Goal: Information Seeking & Learning: Learn about a topic

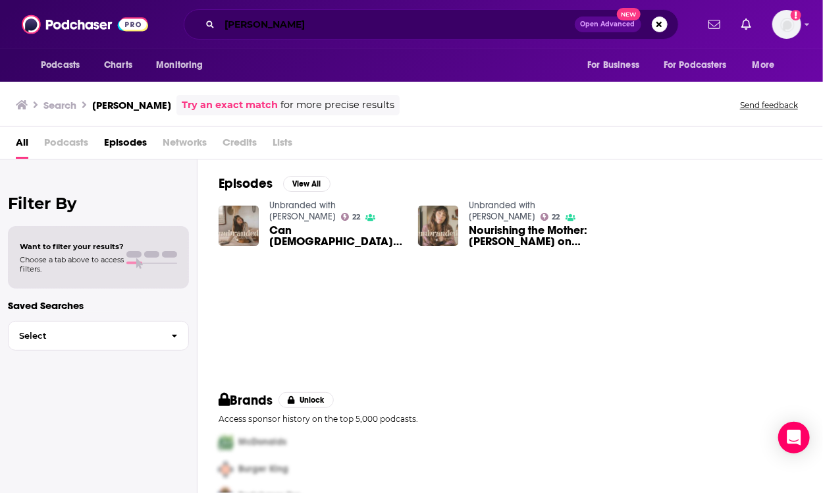
drag, startPoint x: 0, startPoint y: 0, endPoint x: 177, endPoint y: 15, distance: 177.8
click at [177, 15] on div "ebby moyer Open Advanced New" at bounding box center [430, 24] width 531 height 30
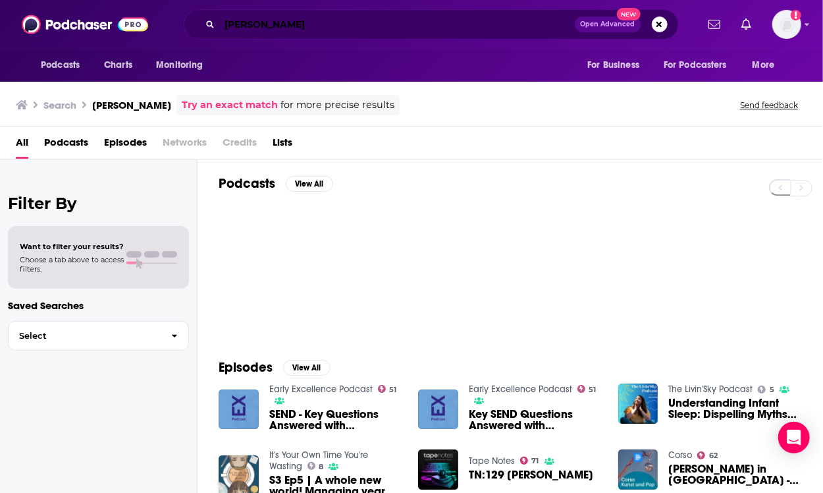
click at [295, 31] on input "[PERSON_NAME]" at bounding box center [397, 24] width 355 height 21
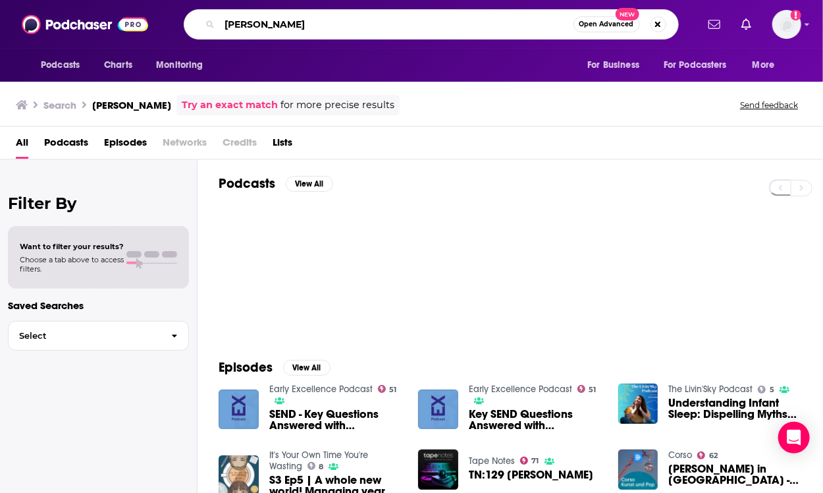
drag, startPoint x: 303, startPoint y: 28, endPoint x: 146, endPoint y: 24, distance: 157.4
click at [146, 24] on div "Podcasts Charts Monitoring louise herbert Open Advanced New For Business For Po…" at bounding box center [411, 24] width 823 height 49
type input "clear intentions podcast"
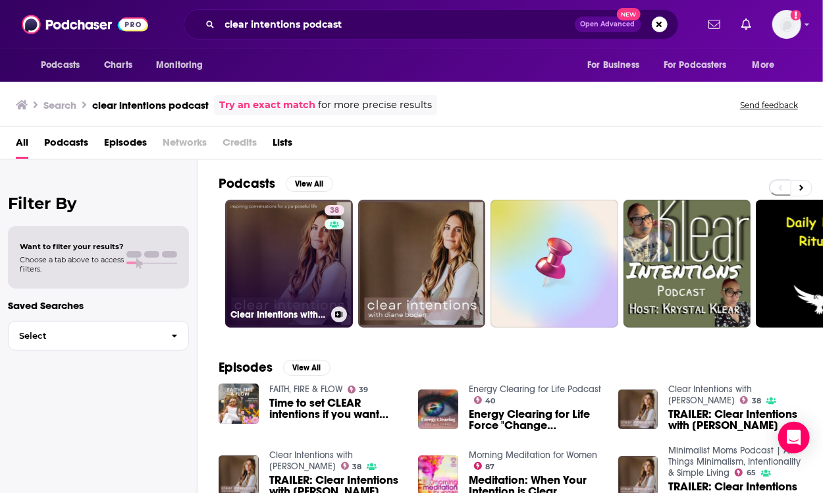
click at [321, 269] on link "38 Clear Intentions with Diane Boden" at bounding box center [289, 264] width 128 height 128
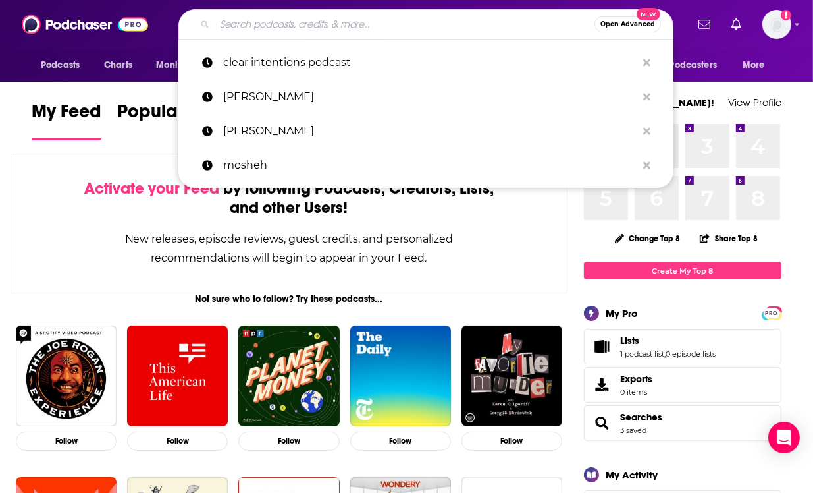
click at [342, 24] on input "Search podcasts, credits, & more..." at bounding box center [405, 24] width 380 height 21
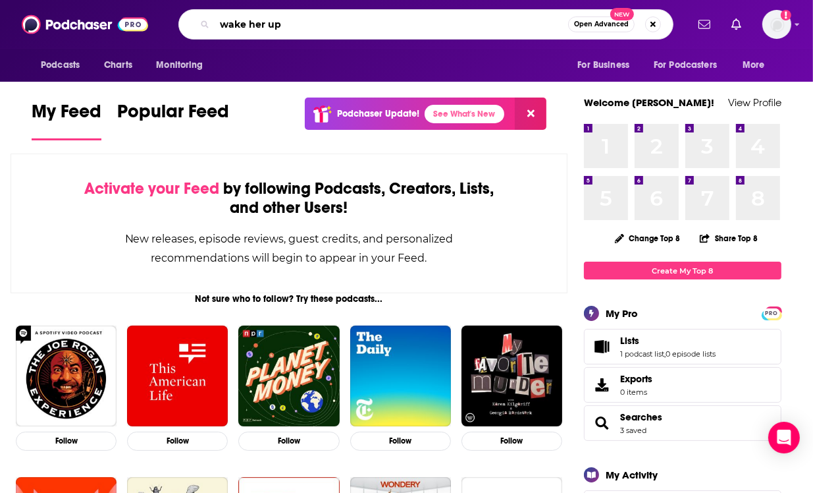
type input "wake her up"
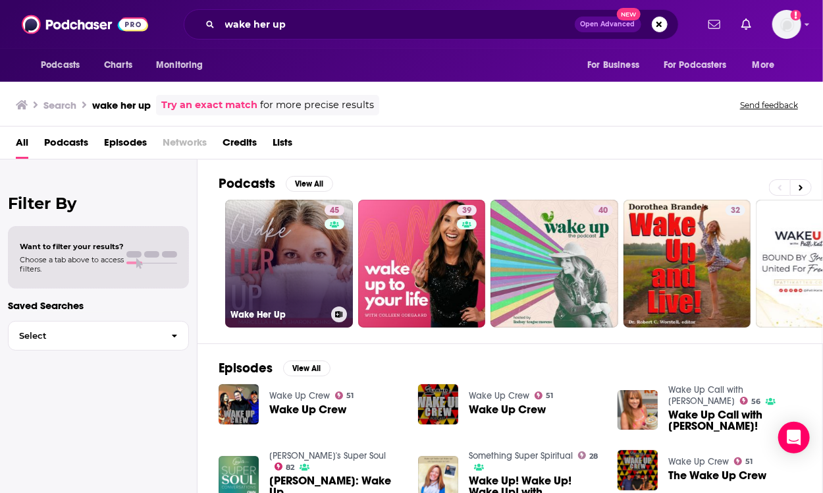
click at [307, 249] on link "45 Wake Her Up" at bounding box center [289, 264] width 128 height 128
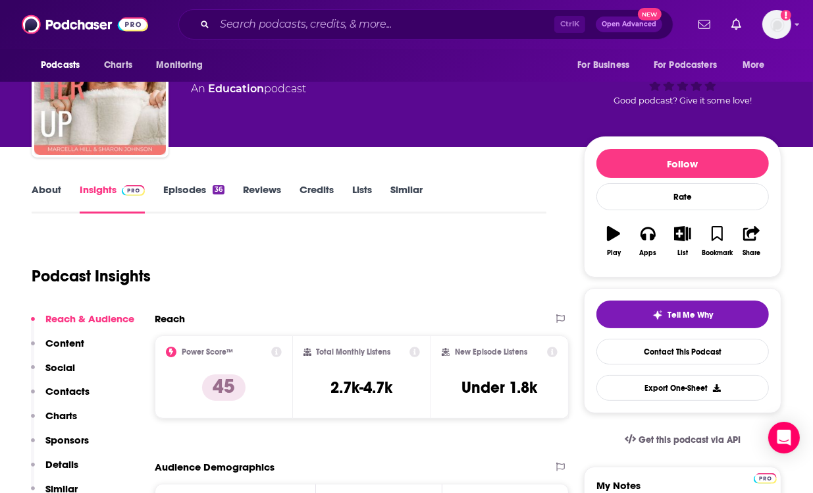
scroll to position [68, 0]
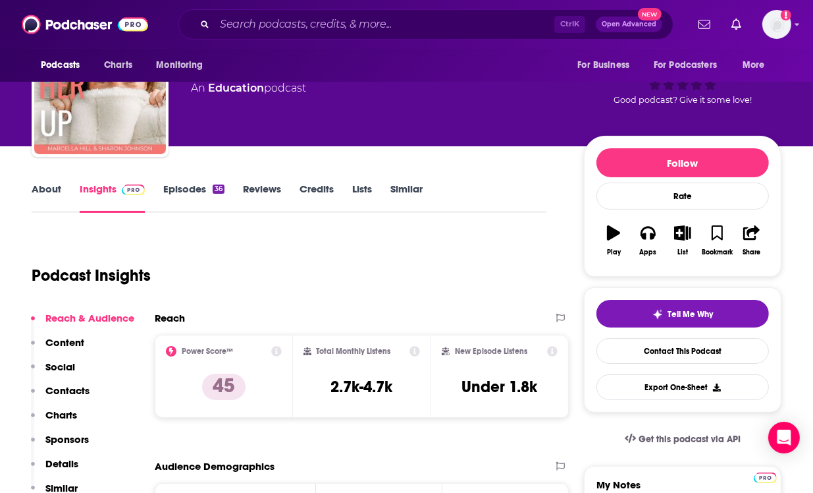
click at [49, 190] on link "About" at bounding box center [47, 197] width 30 height 30
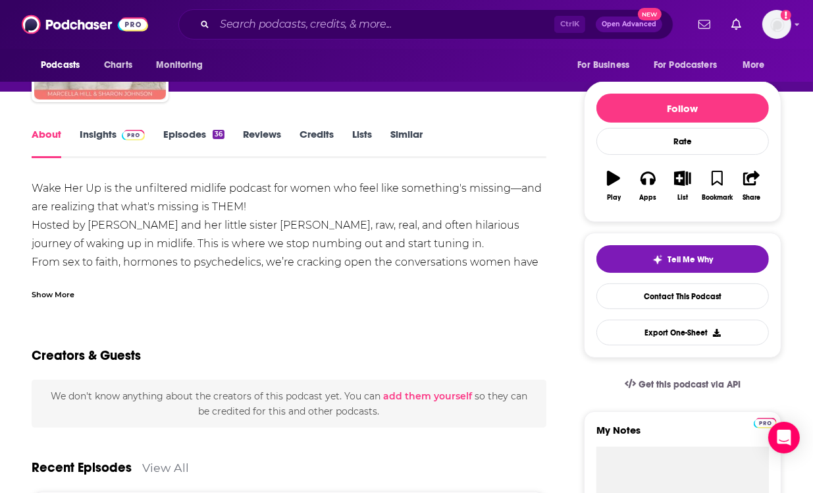
scroll to position [124, 0]
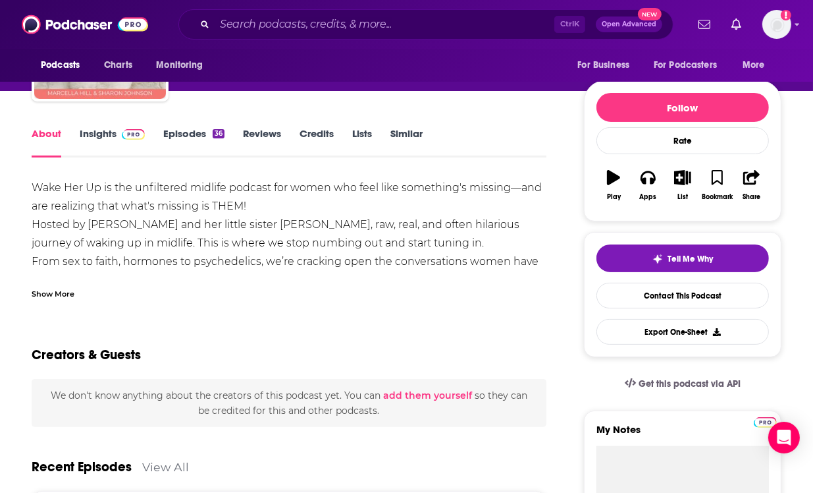
click at [200, 132] on link "Episodes 36" at bounding box center [193, 142] width 61 height 30
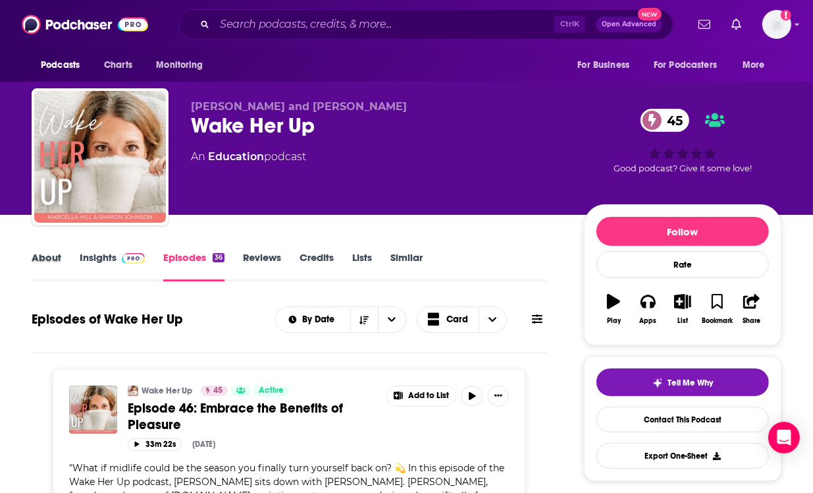
click at [66, 253] on div "About" at bounding box center [56, 266] width 48 height 30
click at [62, 254] on div "About" at bounding box center [56, 266] width 48 height 30
click at [55, 257] on link "About" at bounding box center [47, 266] width 30 height 30
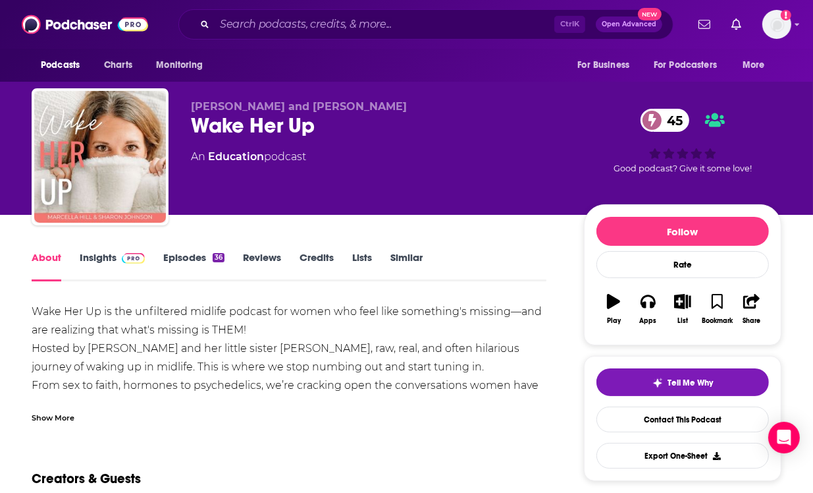
click at [105, 261] on link "Insights" at bounding box center [112, 266] width 65 height 30
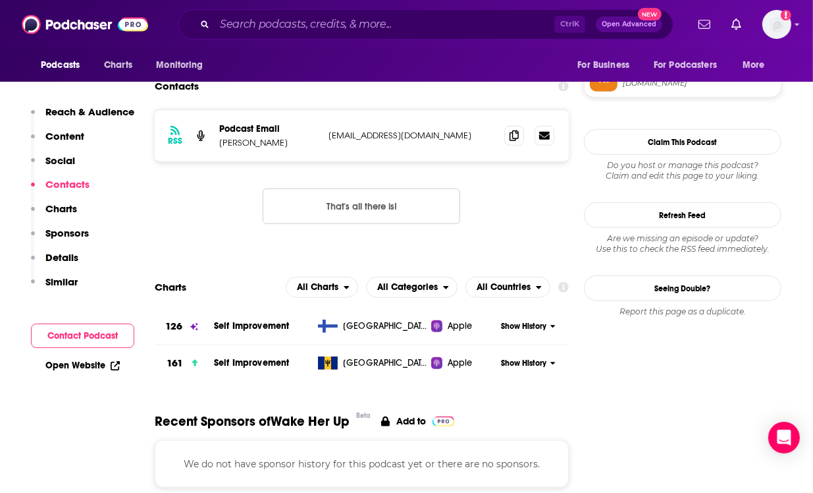
scroll to position [894, 0]
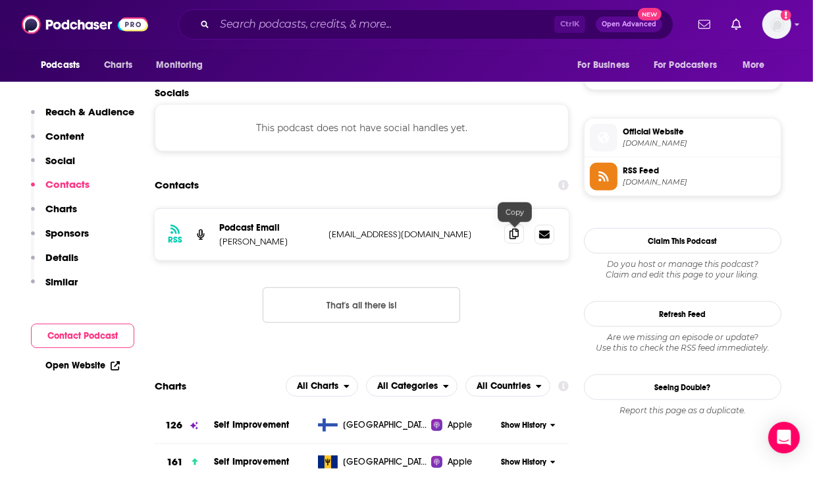
click at [510, 234] on icon at bounding box center [514, 234] width 9 height 11
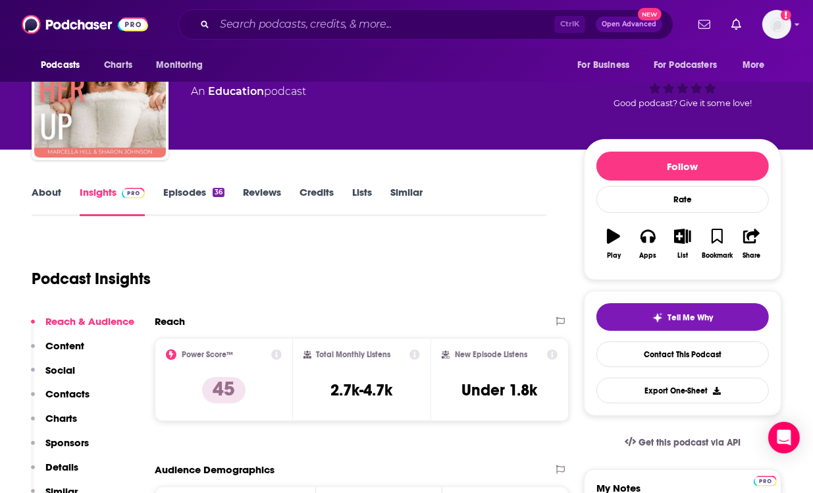
scroll to position [0, 0]
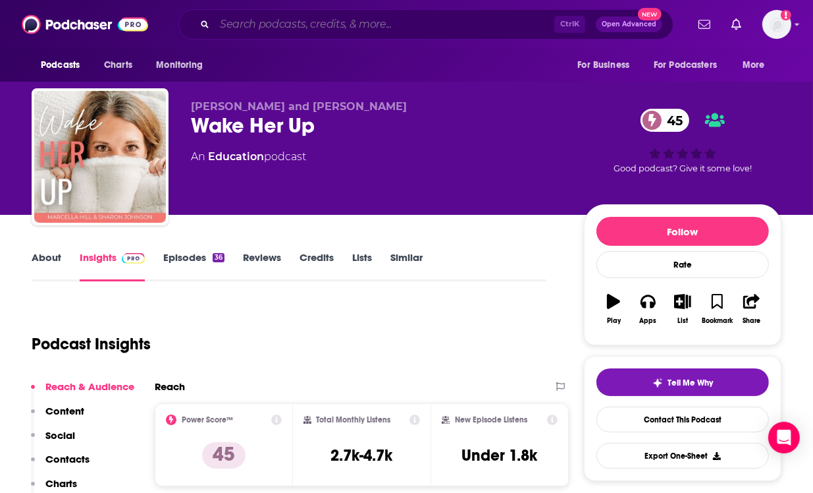
click at [295, 26] on input "Search podcasts, credits, & more..." at bounding box center [385, 24] width 340 height 21
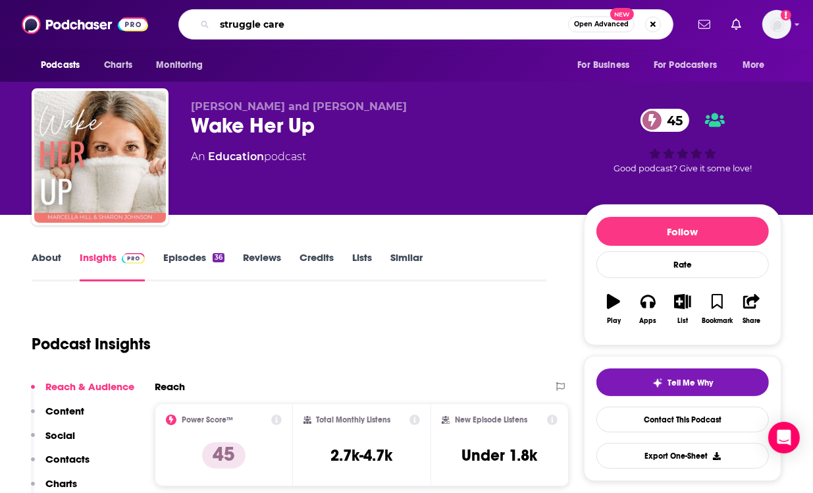
type input "struggle care"
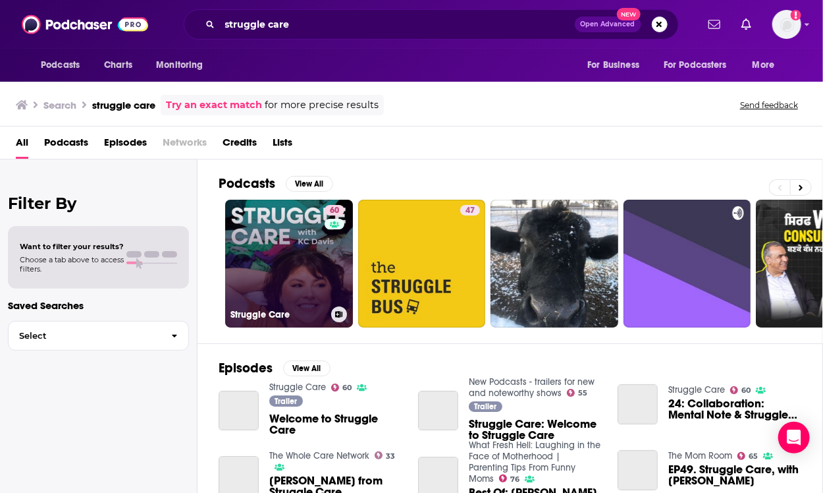
click at [273, 264] on link "60 Struggle Care" at bounding box center [289, 264] width 128 height 128
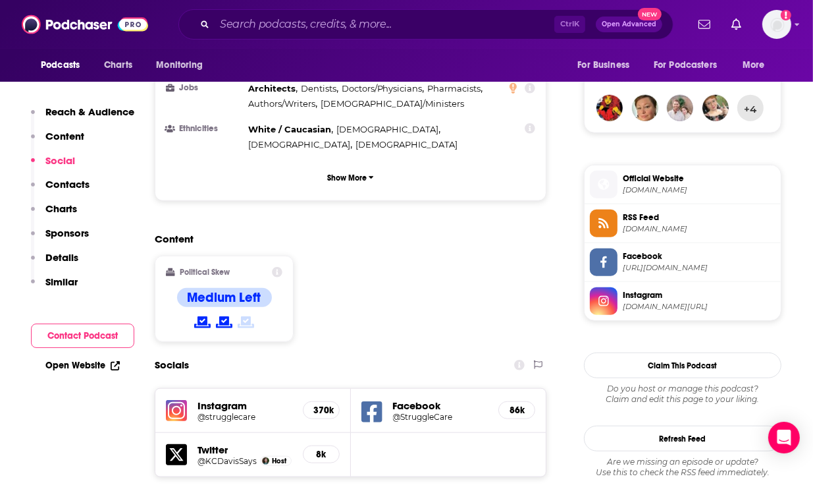
scroll to position [1187, 0]
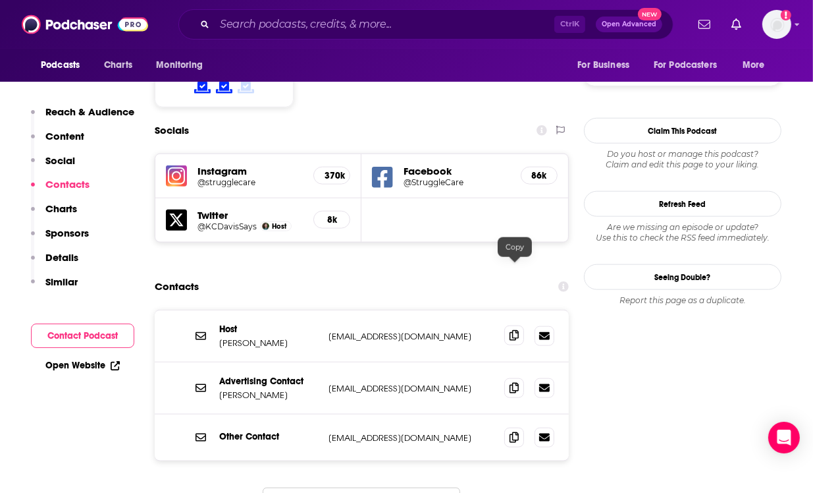
click at [510, 330] on icon at bounding box center [514, 335] width 9 height 11
click at [514, 431] on icon at bounding box center [514, 436] width 9 height 11
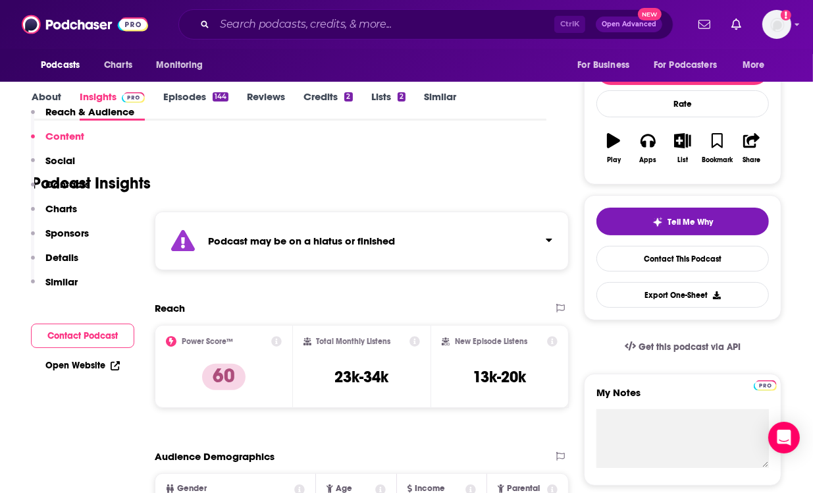
scroll to position [0, 0]
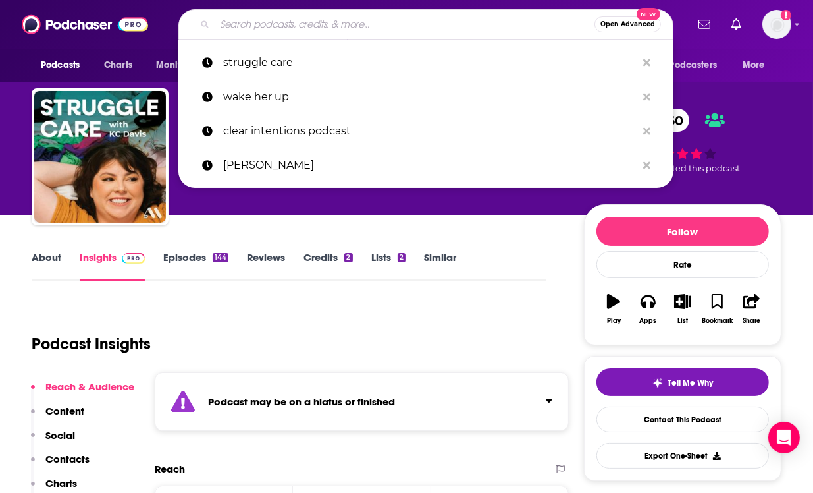
click at [274, 22] on input "Search podcasts, credits, & more..." at bounding box center [405, 24] width 380 height 21
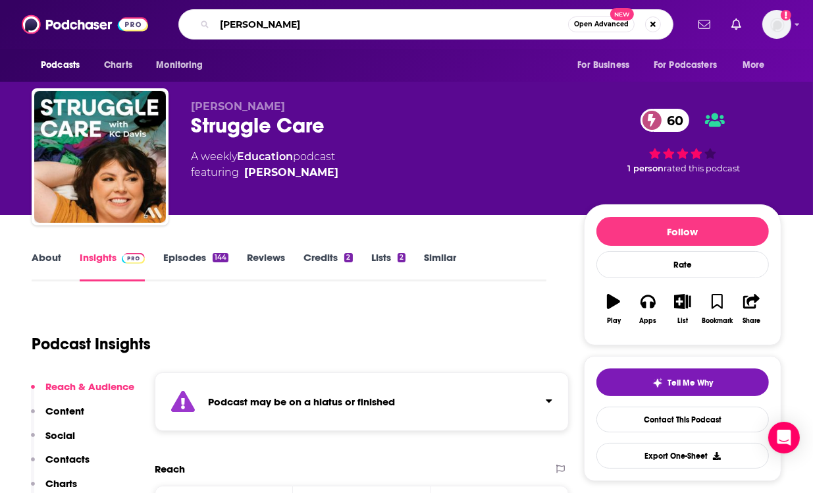
type input "[PERSON_NAME]"
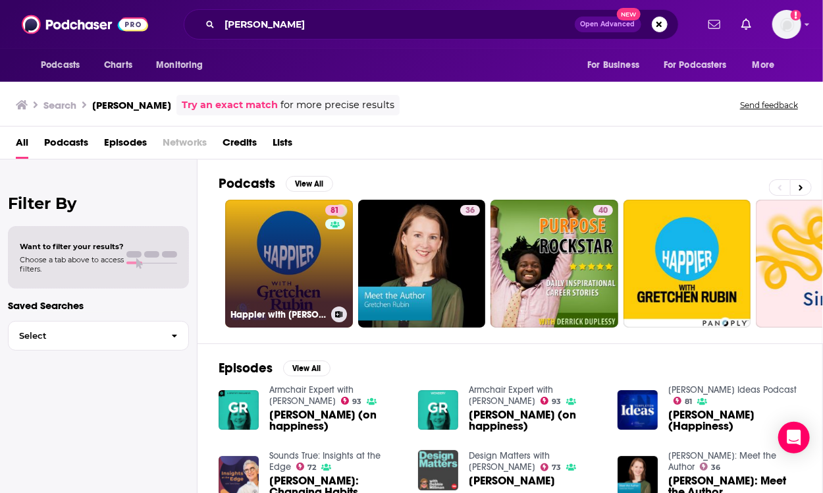
click at [289, 257] on link "81 Happier with [PERSON_NAME]" at bounding box center [289, 264] width 128 height 128
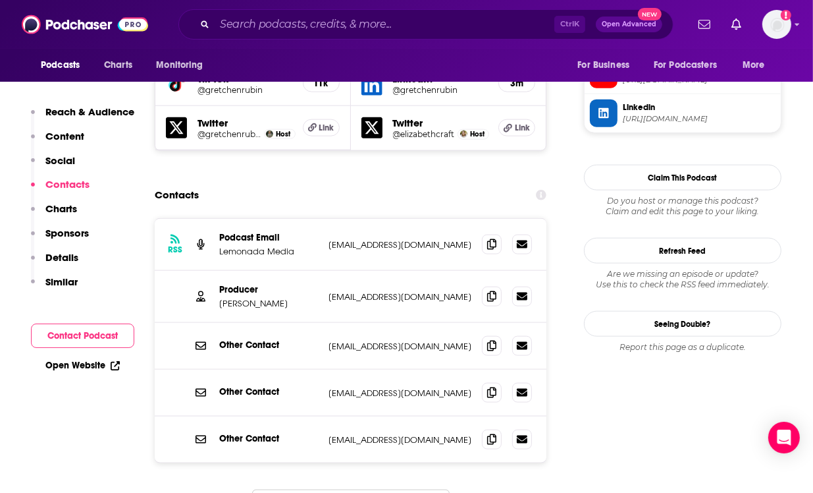
scroll to position [1297, 0]
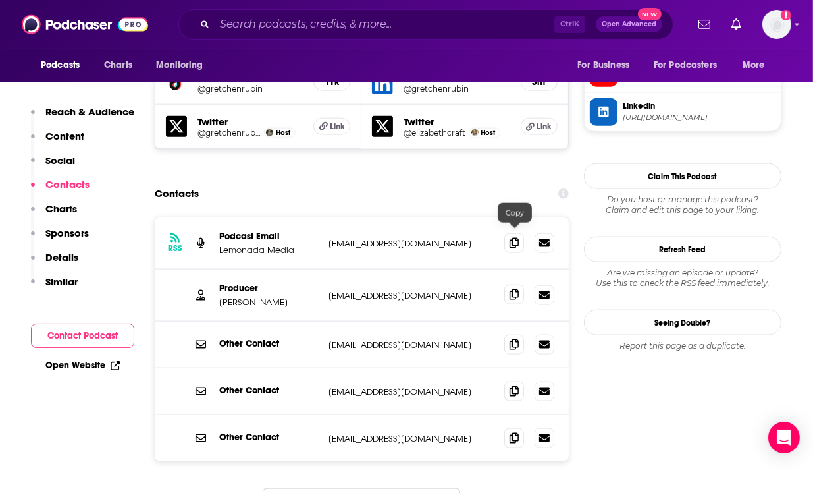
click at [512, 289] on icon at bounding box center [514, 294] width 9 height 11
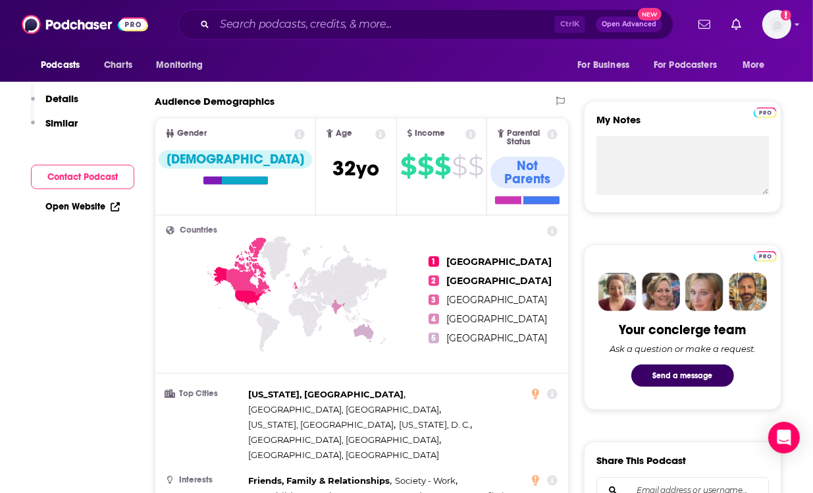
scroll to position [0, 0]
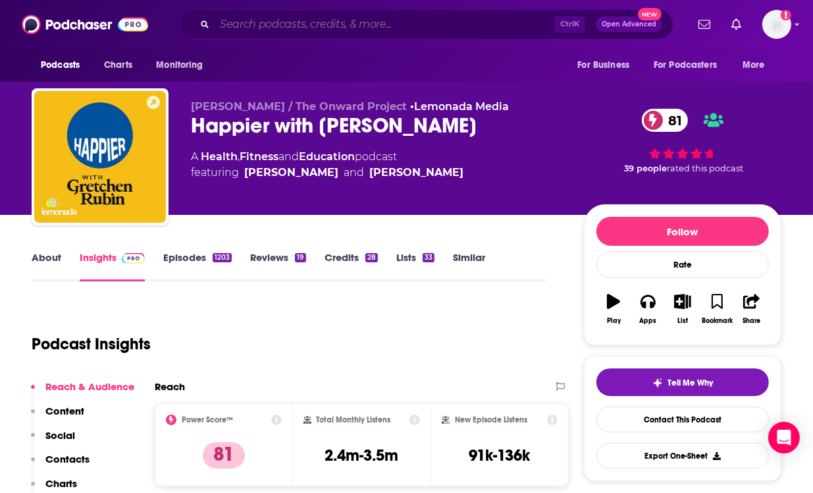
click at [260, 26] on input "Search podcasts, credits, & more..." at bounding box center [385, 24] width 340 height 21
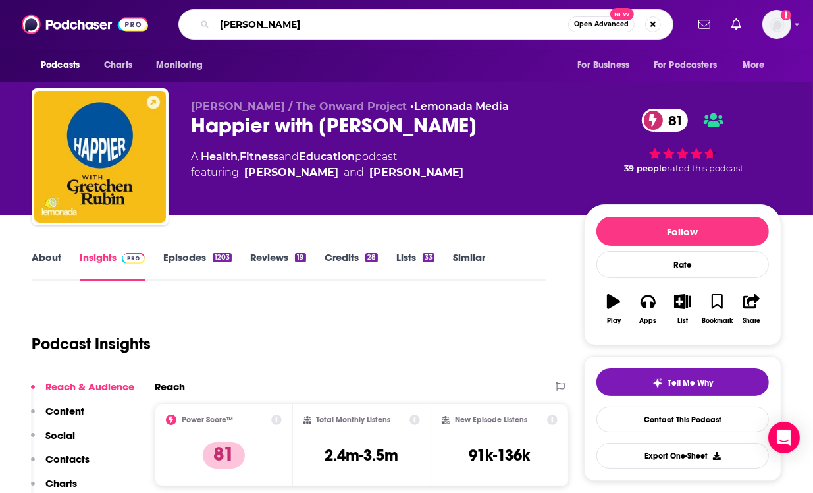
type input "[PERSON_NAME]"
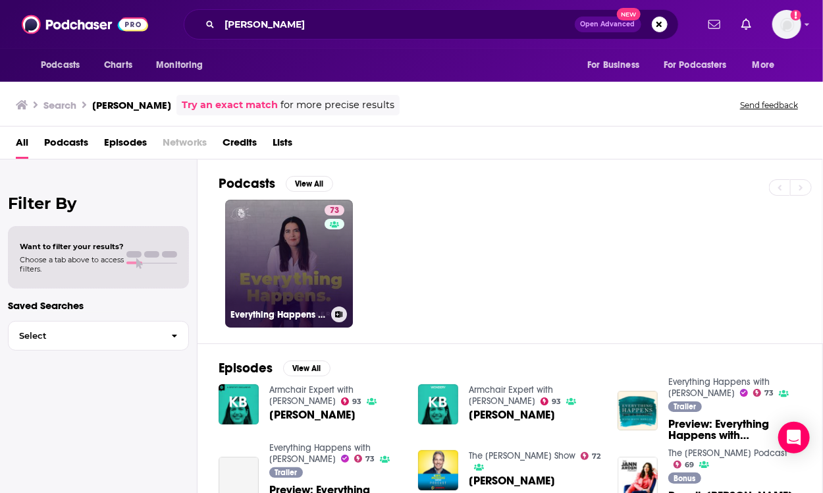
click at [301, 233] on link "73 Everything Happens with [PERSON_NAME]" at bounding box center [289, 264] width 128 height 128
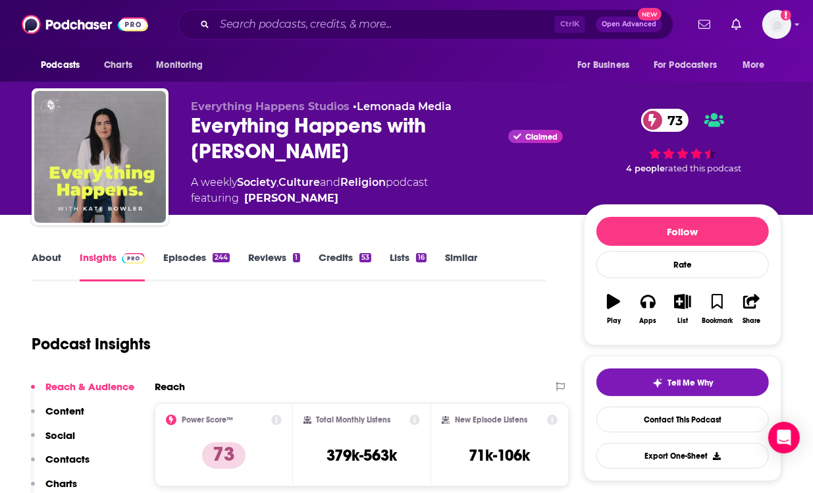
click at [169, 257] on link "Episodes 244" at bounding box center [196, 266] width 67 height 30
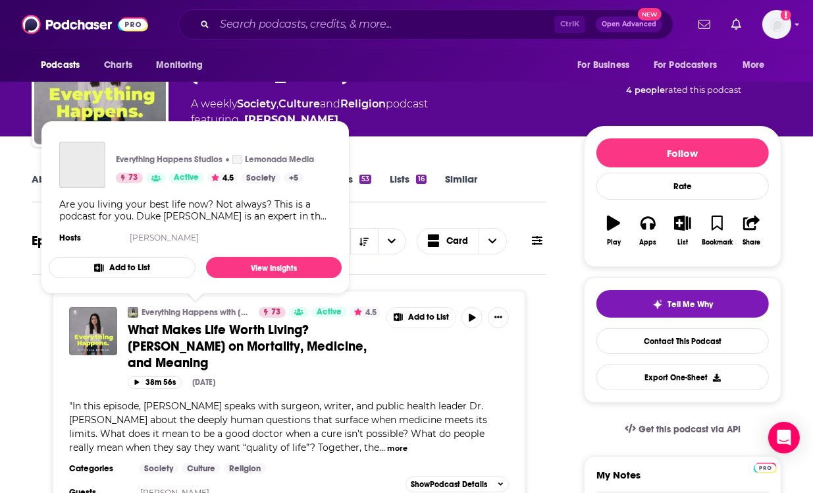
scroll to position [89, 0]
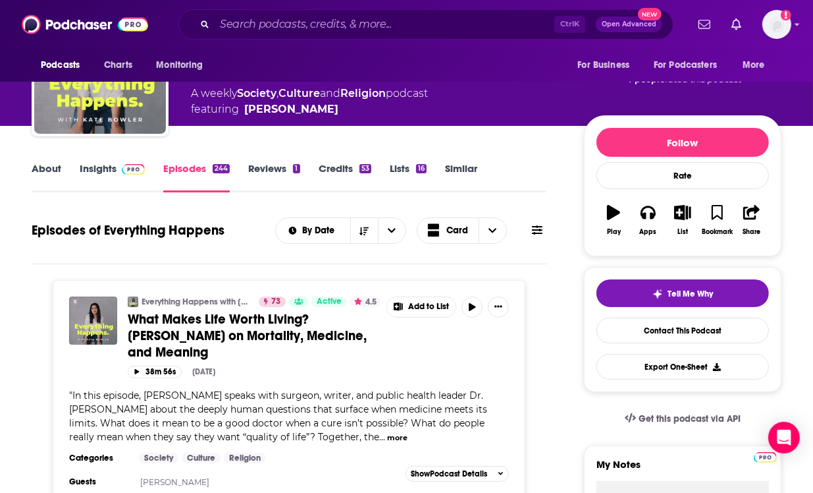
click at [107, 167] on link "Insights" at bounding box center [112, 177] width 65 height 30
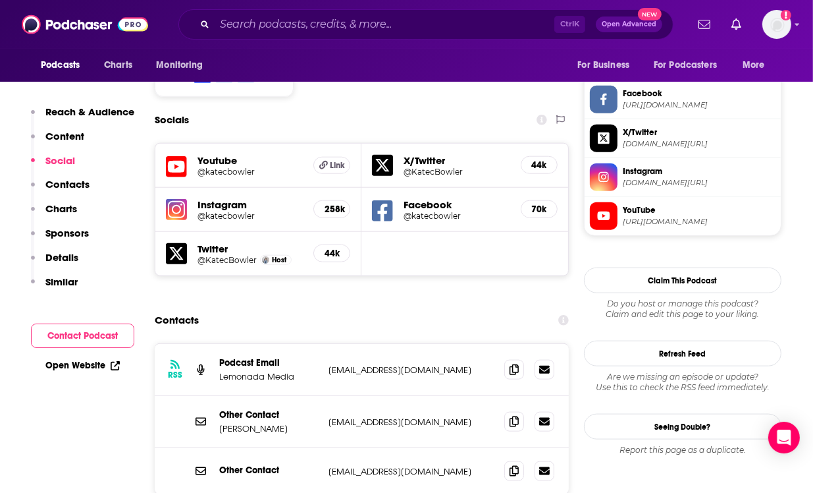
scroll to position [1117, 0]
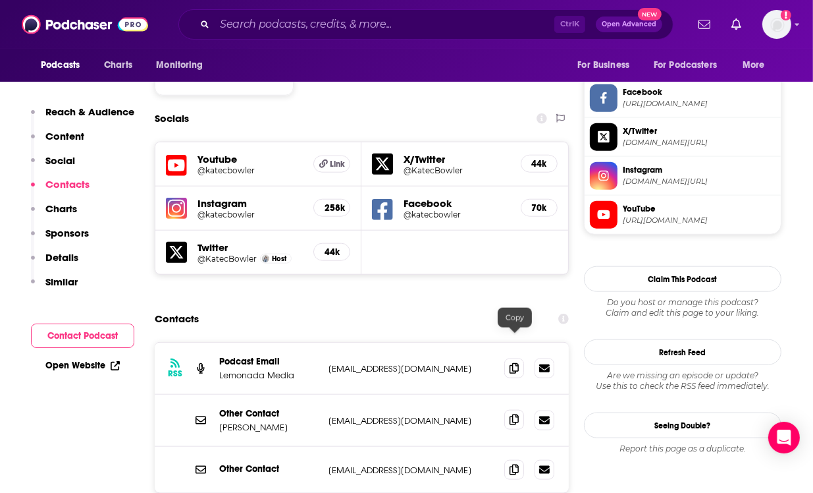
click at [516, 414] on icon at bounding box center [514, 419] width 9 height 11
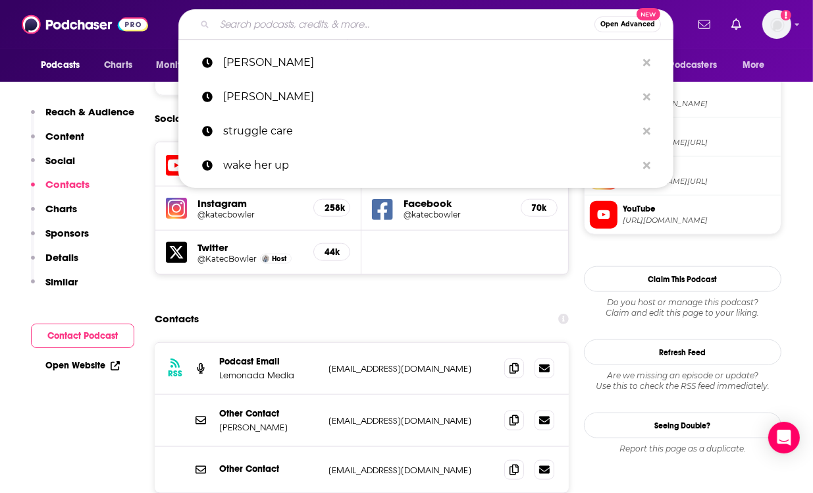
click at [290, 34] on input "Search podcasts, credits, & more..." at bounding box center [405, 24] width 380 height 21
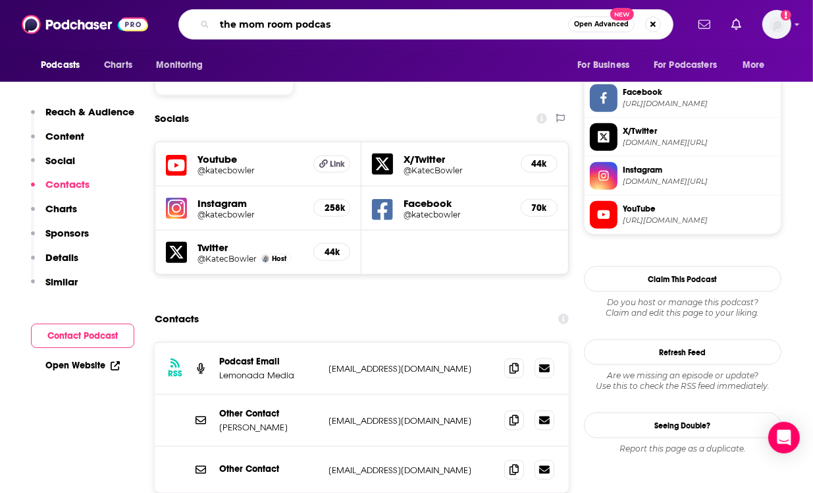
type input "the mom room podcast"
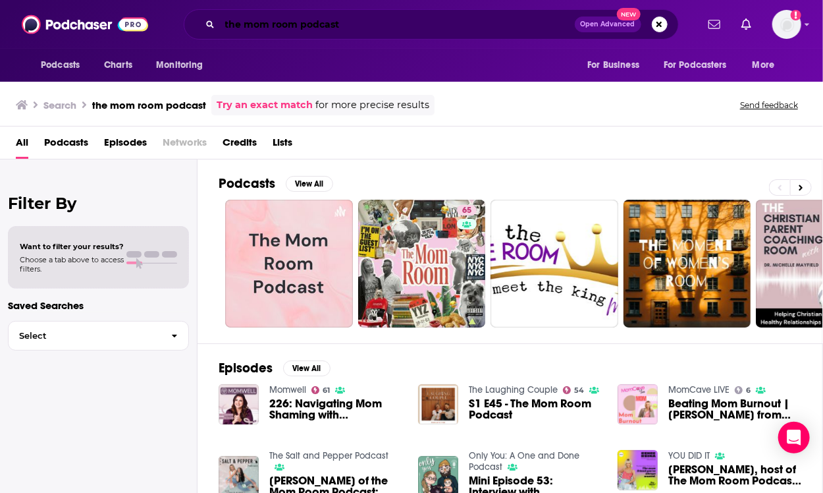
drag, startPoint x: 340, startPoint y: 23, endPoint x: 147, endPoint y: 26, distance: 193.6
click at [147, 26] on div "Podcasts Charts Monitoring the mom room podcast Open Advanced New For Business …" at bounding box center [411, 24] width 823 height 49
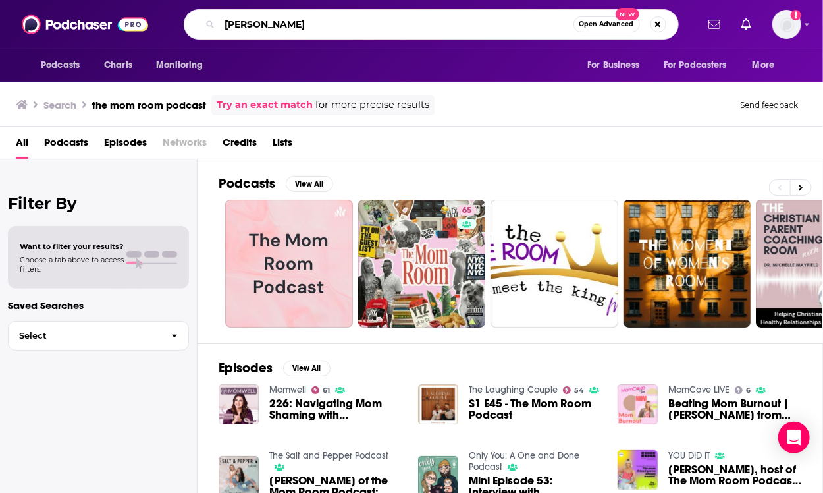
type input "[PERSON_NAME]"
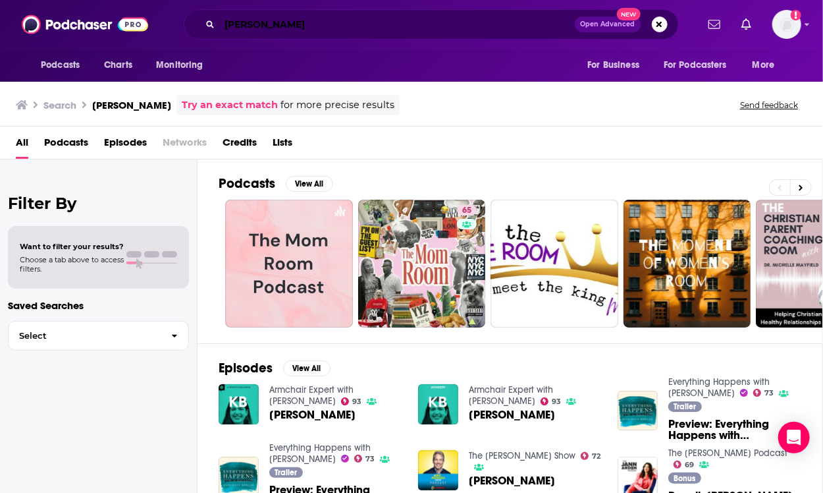
click at [317, 19] on input "[PERSON_NAME]" at bounding box center [397, 24] width 355 height 21
click at [657, 24] on button "Search podcasts, credits, & more..." at bounding box center [660, 24] width 16 height 16
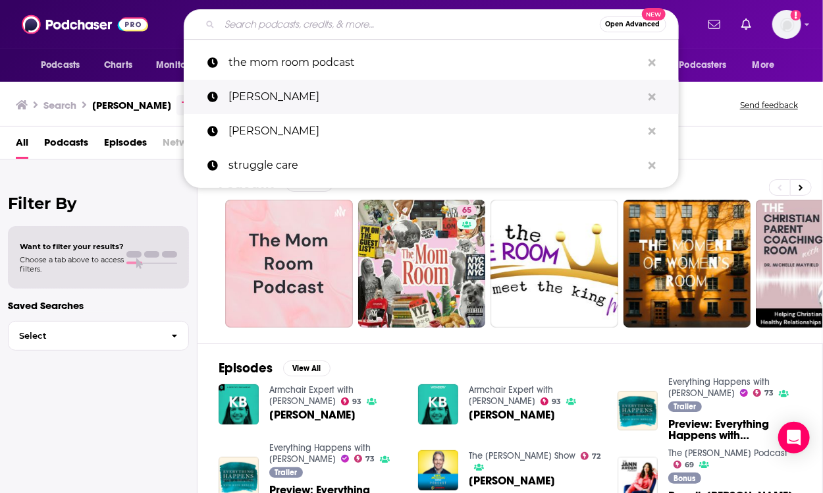
click at [269, 105] on p "[PERSON_NAME]" at bounding box center [436, 97] width 414 height 34
type input "[PERSON_NAME]"
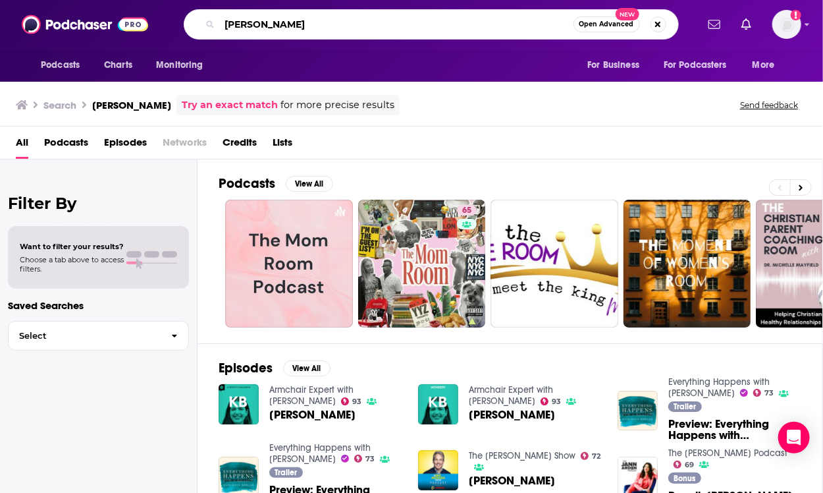
click at [302, 18] on input "[PERSON_NAME]" at bounding box center [397, 24] width 354 height 21
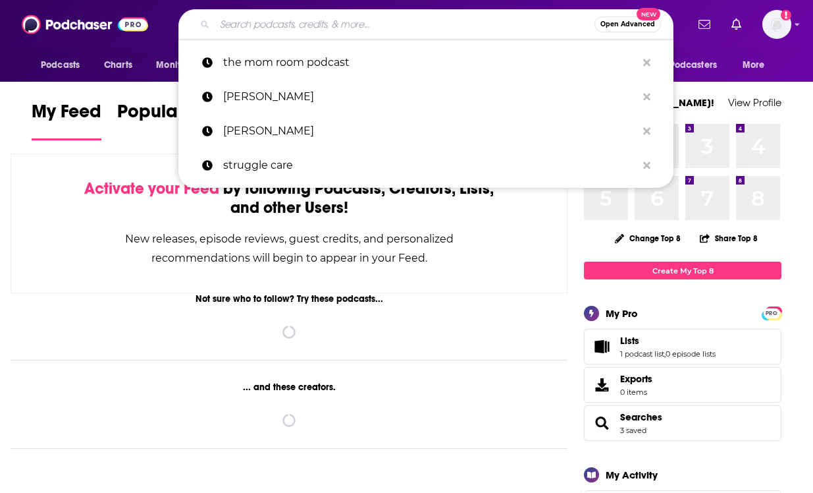
click at [385, 30] on input "Search podcasts, credits, & more..." at bounding box center [405, 24] width 380 height 21
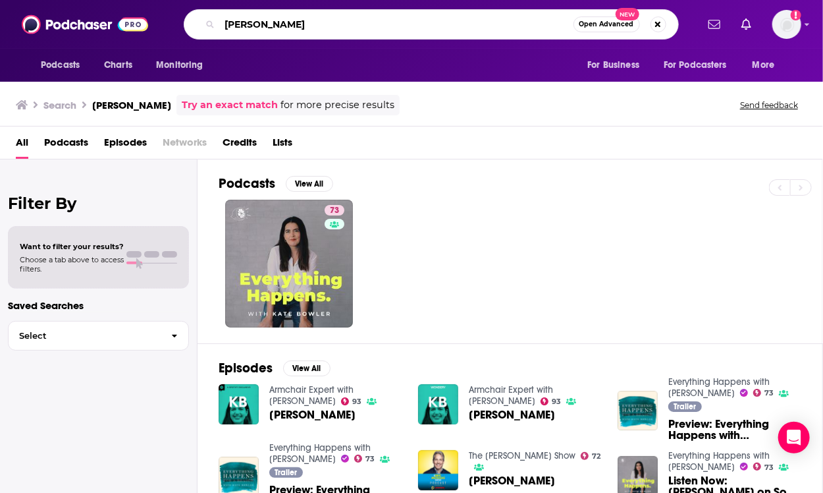
drag, startPoint x: 327, startPoint y: 16, endPoint x: 199, endPoint y: 14, distance: 127.8
click at [199, 14] on div "kate bowler Open Advanced New" at bounding box center [431, 24] width 495 height 30
type input "the mom room"
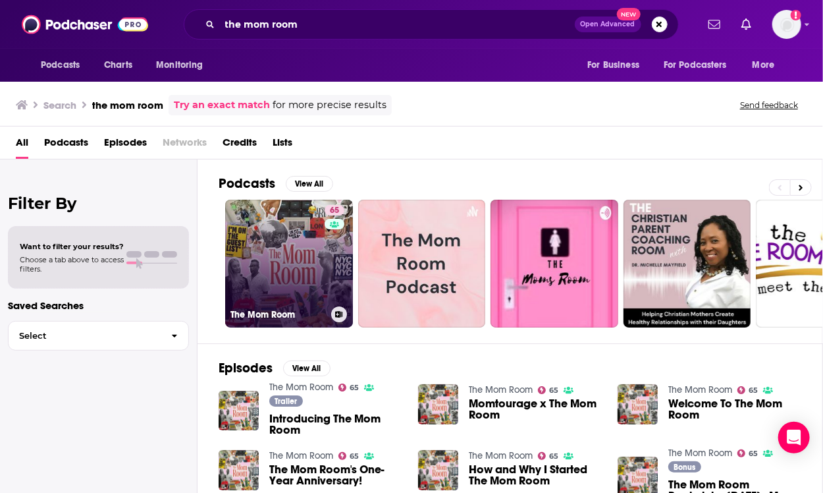
click at [316, 234] on link "65 The Mom Room" at bounding box center [289, 264] width 128 height 128
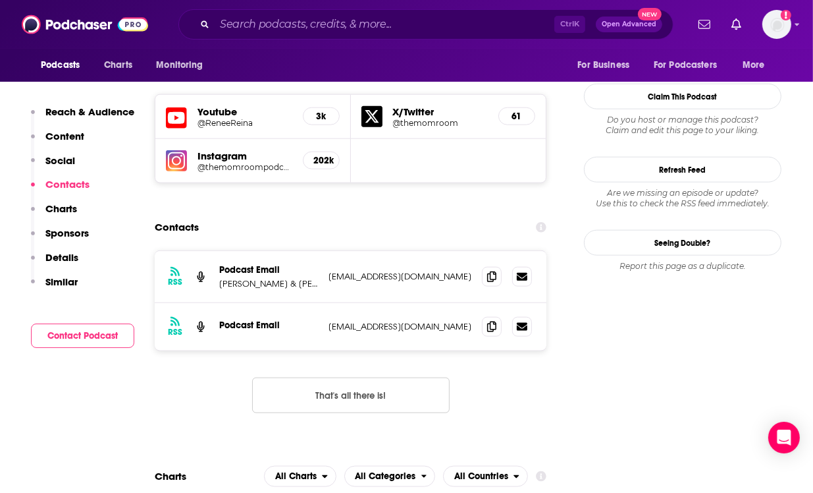
scroll to position [1222, 0]
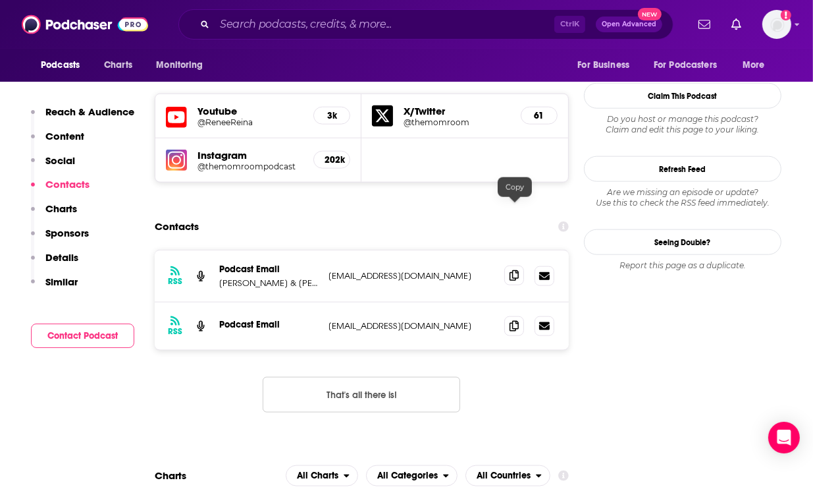
click at [508, 265] on span at bounding box center [514, 275] width 20 height 20
click at [324, 14] on input "Search podcasts, credits, & more..." at bounding box center [385, 24] width 340 height 21
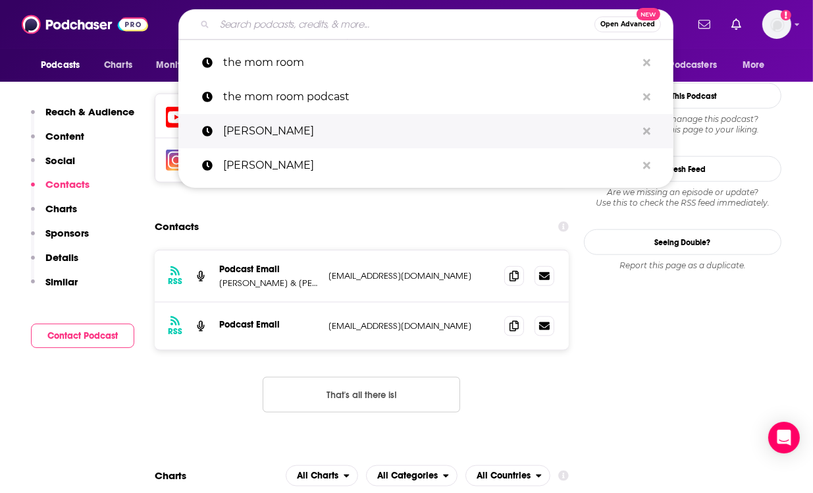
click at [281, 133] on p "[PERSON_NAME]" at bounding box center [430, 131] width 414 height 34
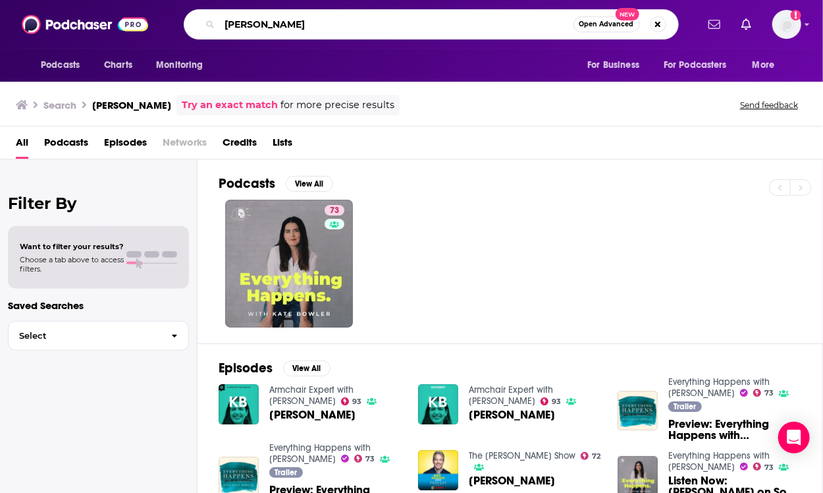
click at [285, 15] on input "[PERSON_NAME]" at bounding box center [397, 24] width 354 height 21
drag, startPoint x: 285, startPoint y: 15, endPoint x: 224, endPoint y: 22, distance: 61.6
click at [224, 22] on input "[PERSON_NAME]" at bounding box center [397, 24] width 354 height 21
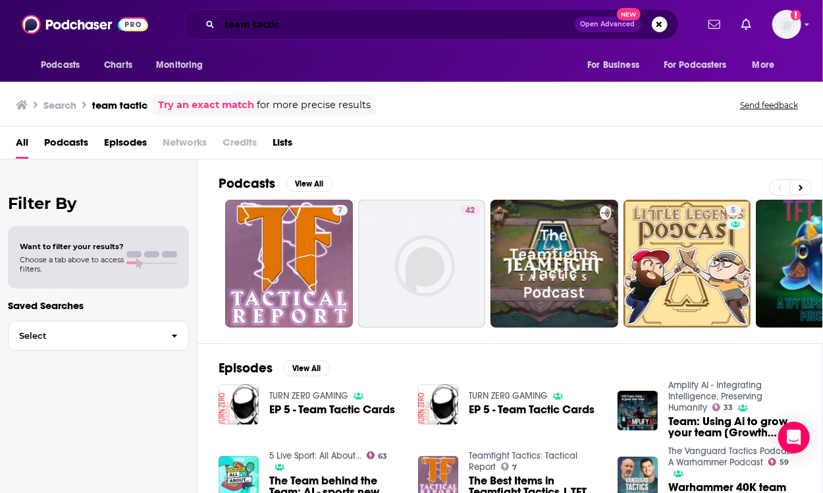
click at [338, 28] on input "team tactic" at bounding box center [397, 24] width 355 height 21
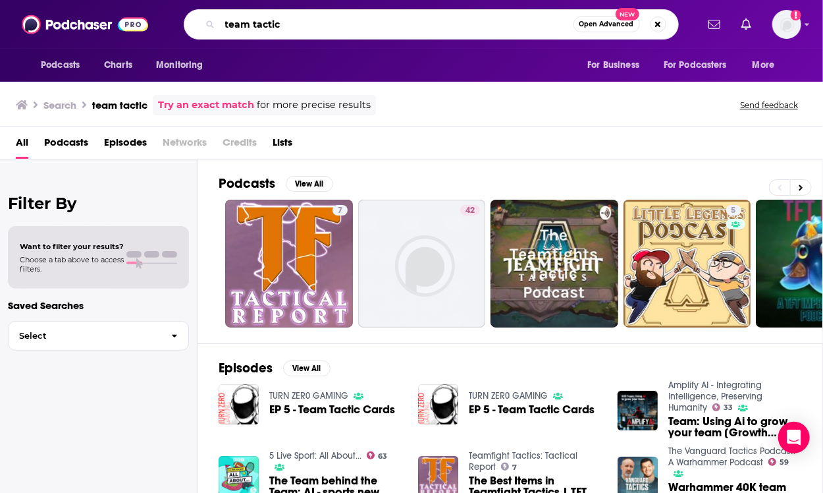
drag, startPoint x: 338, startPoint y: 28, endPoint x: 201, endPoint y: 29, distance: 137.6
click at [201, 29] on div "team tactic Open Advanced New" at bounding box center [431, 24] width 495 height 30
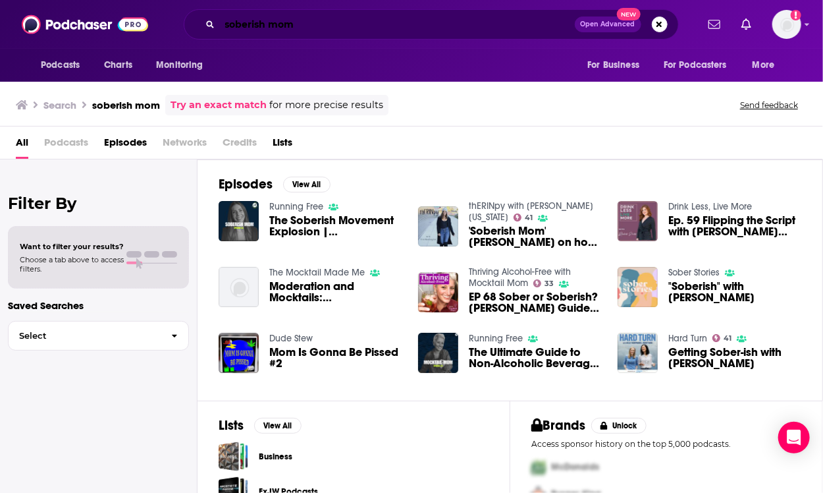
click at [277, 20] on input "soberish mom" at bounding box center [397, 24] width 355 height 21
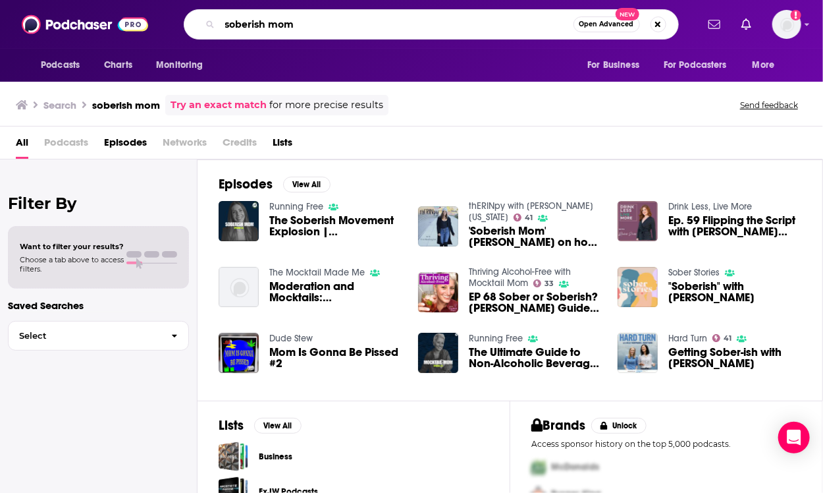
drag, startPoint x: 323, startPoint y: 22, endPoint x: 179, endPoint y: 28, distance: 143.7
click at [179, 28] on div "soberish mom Open Advanced New" at bounding box center [430, 24] width 531 height 30
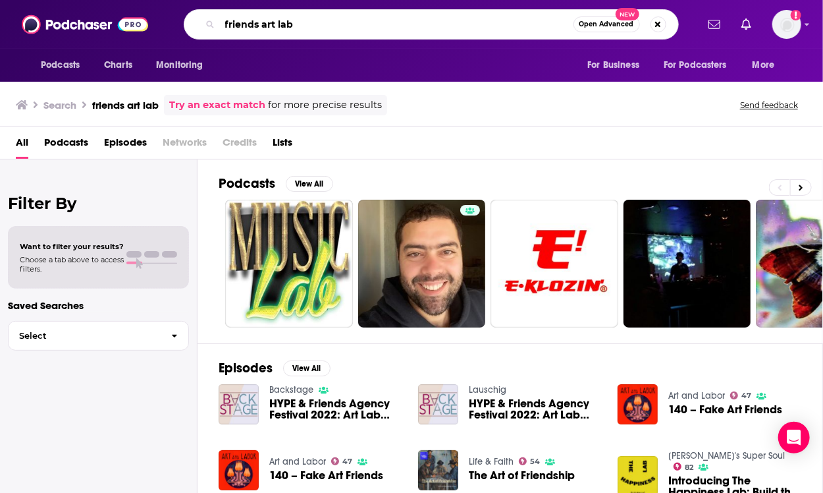
drag, startPoint x: 306, startPoint y: 26, endPoint x: 176, endPoint y: 21, distance: 129.2
click at [176, 21] on div "friends art lab Open Advanced New" at bounding box center [430, 24] width 531 height 30
type input "healthy gamer"
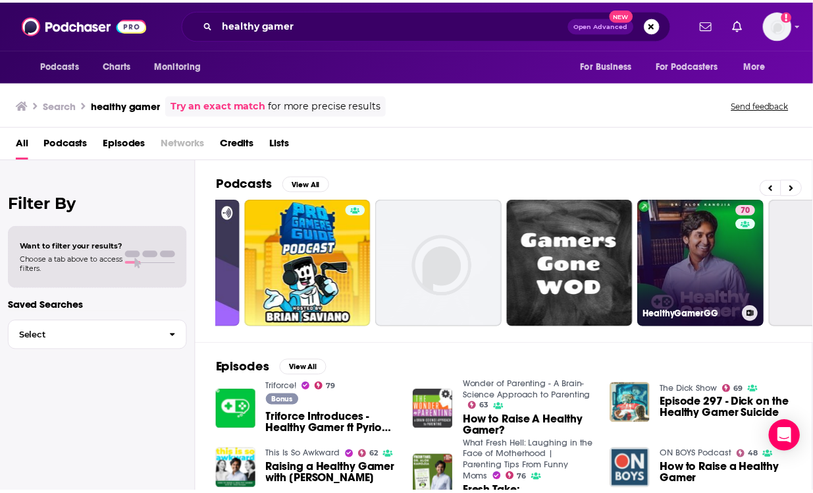
scroll to position [0, 113]
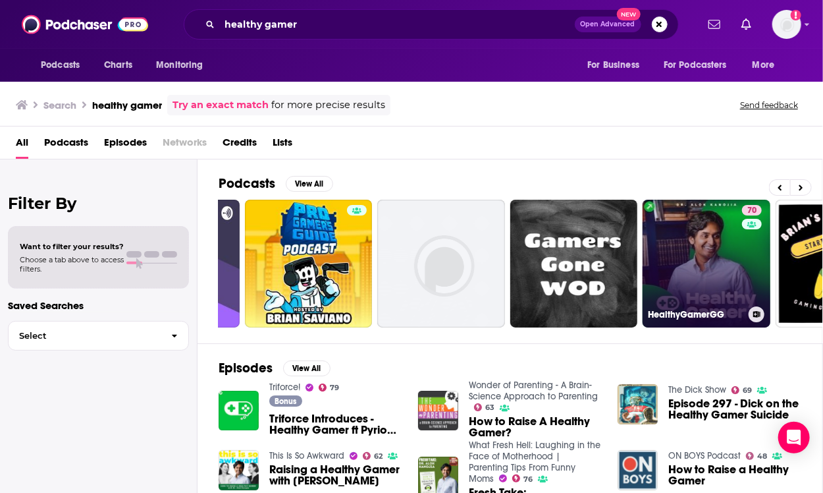
click at [740, 266] on link "70 HealthyGamerGG" at bounding box center [707, 264] width 128 height 128
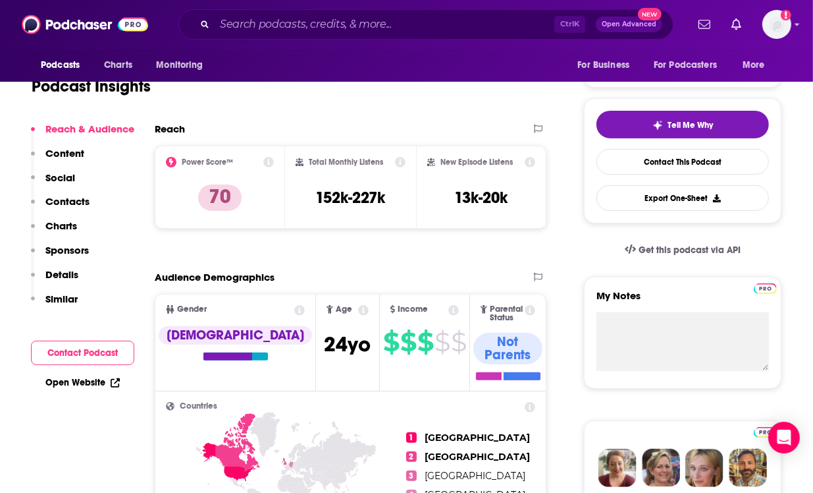
scroll to position [20, 0]
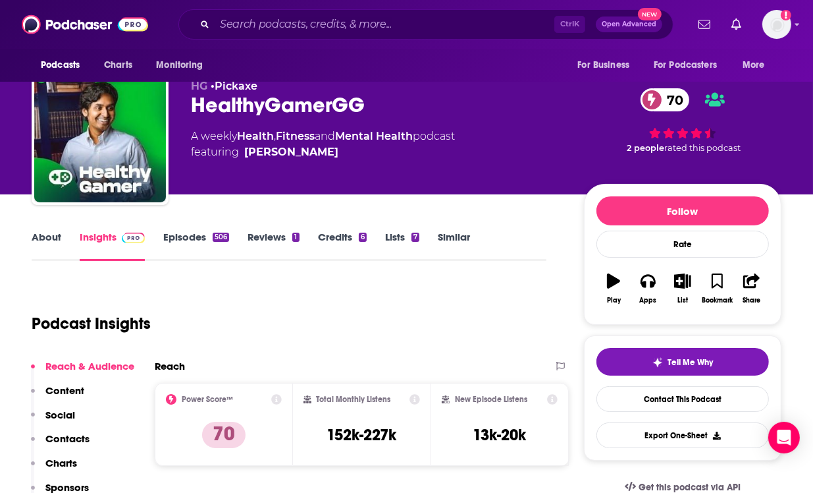
click at [329, 13] on div "Ctrl K Open Advanced New" at bounding box center [425, 24] width 495 height 30
click at [325, 22] on input "Search podcasts, credits, & more..." at bounding box center [385, 24] width 340 height 21
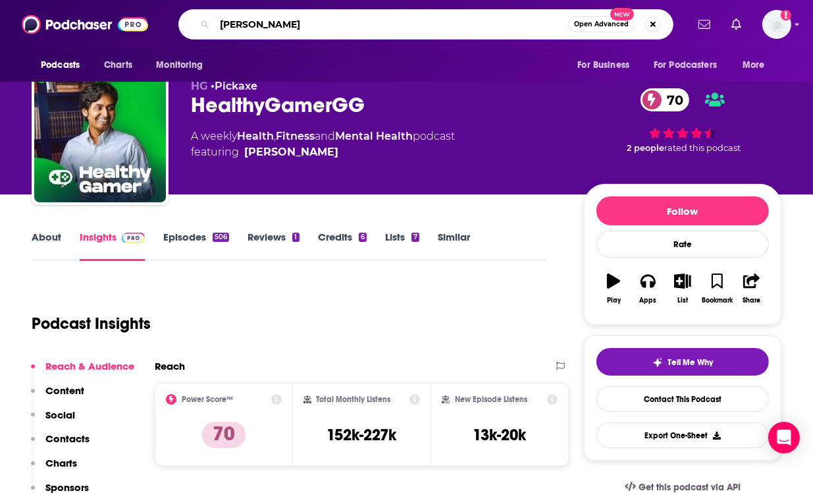
type input "Abi Ayres"
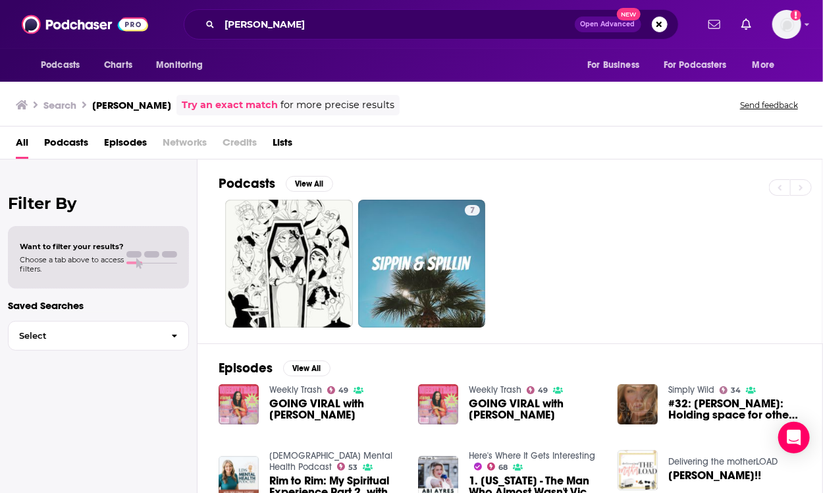
click at [313, 403] on span "GOING VIRAL with ABI AYRES" at bounding box center [335, 409] width 133 height 22
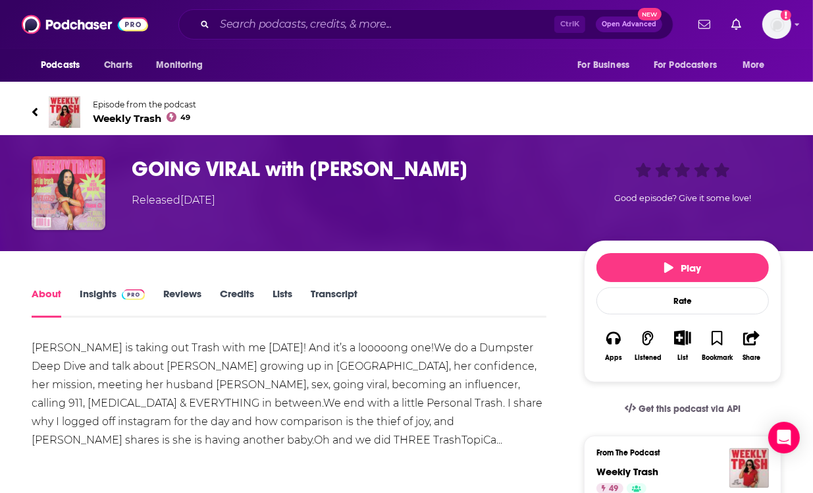
click at [118, 118] on span "Weekly Trash 49" at bounding box center [144, 118] width 103 height 13
